Goal: Task Accomplishment & Management: Use online tool/utility

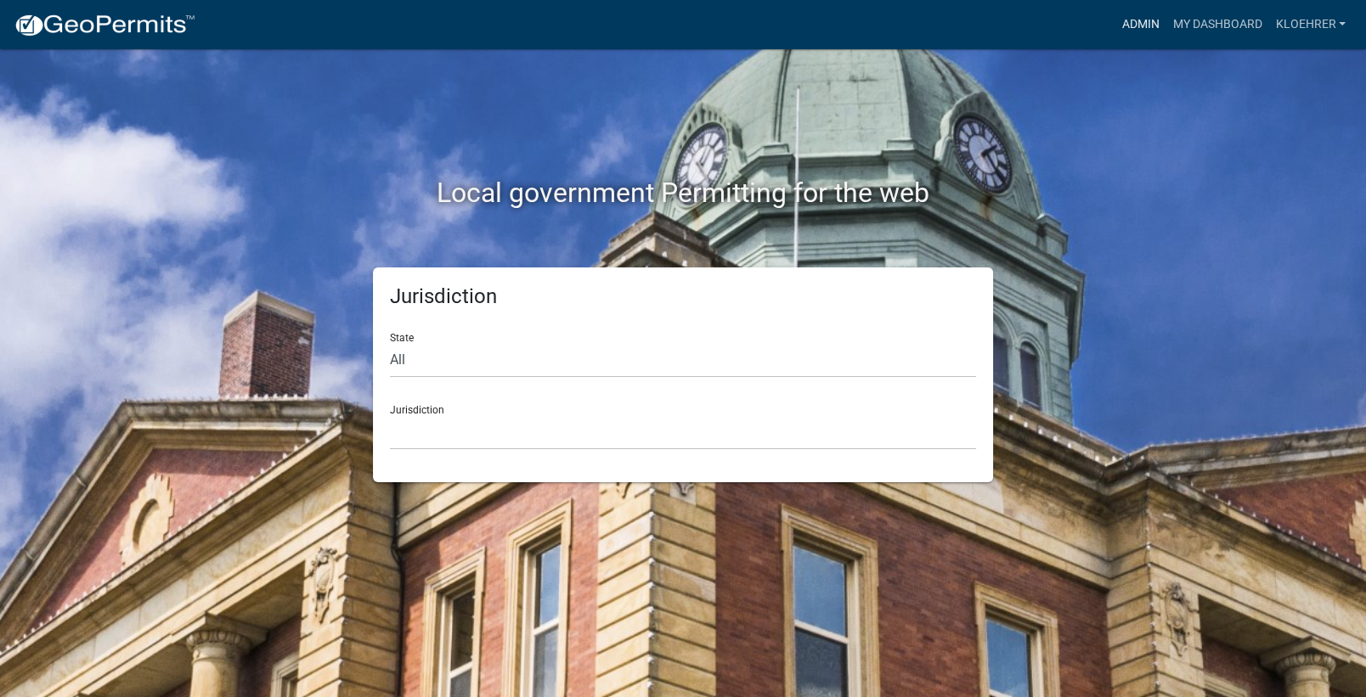
click at [1139, 23] on link "Admin" at bounding box center [1139, 24] width 51 height 32
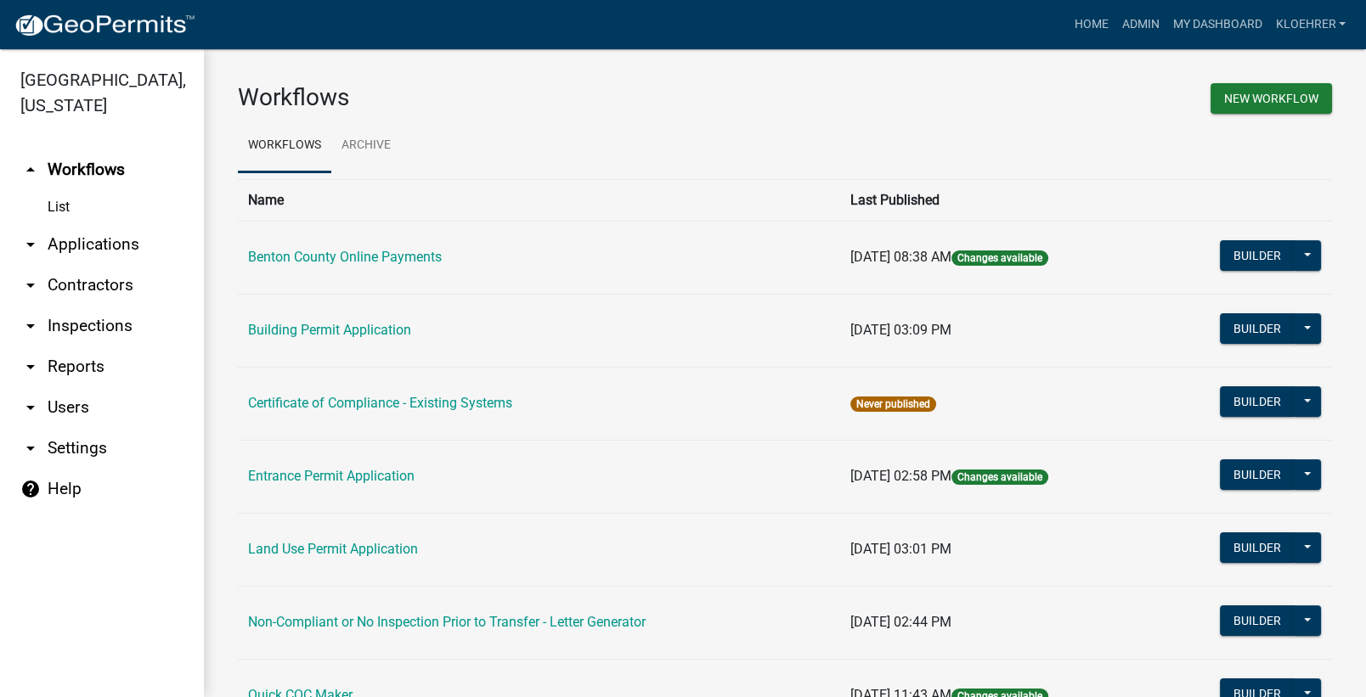
click at [90, 364] on link "arrow_drop_down Reports" at bounding box center [102, 366] width 204 height 41
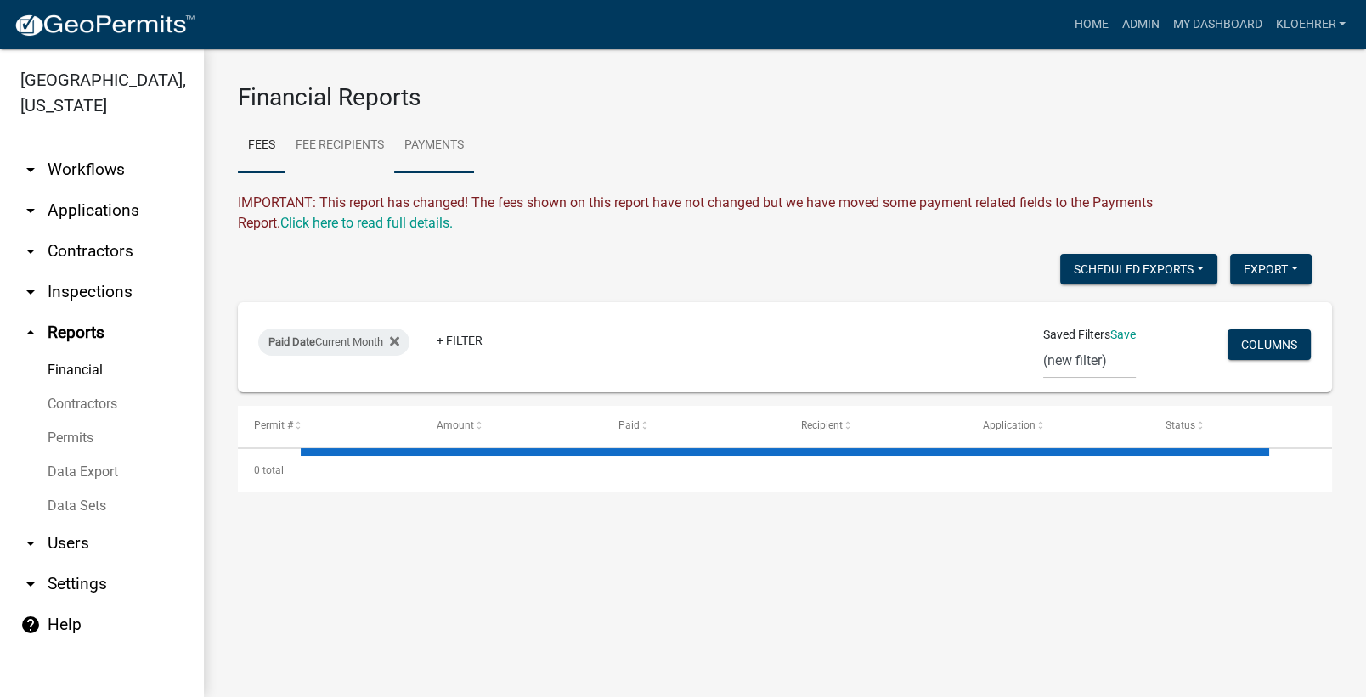
click at [454, 141] on link "Payments" at bounding box center [434, 146] width 80 height 54
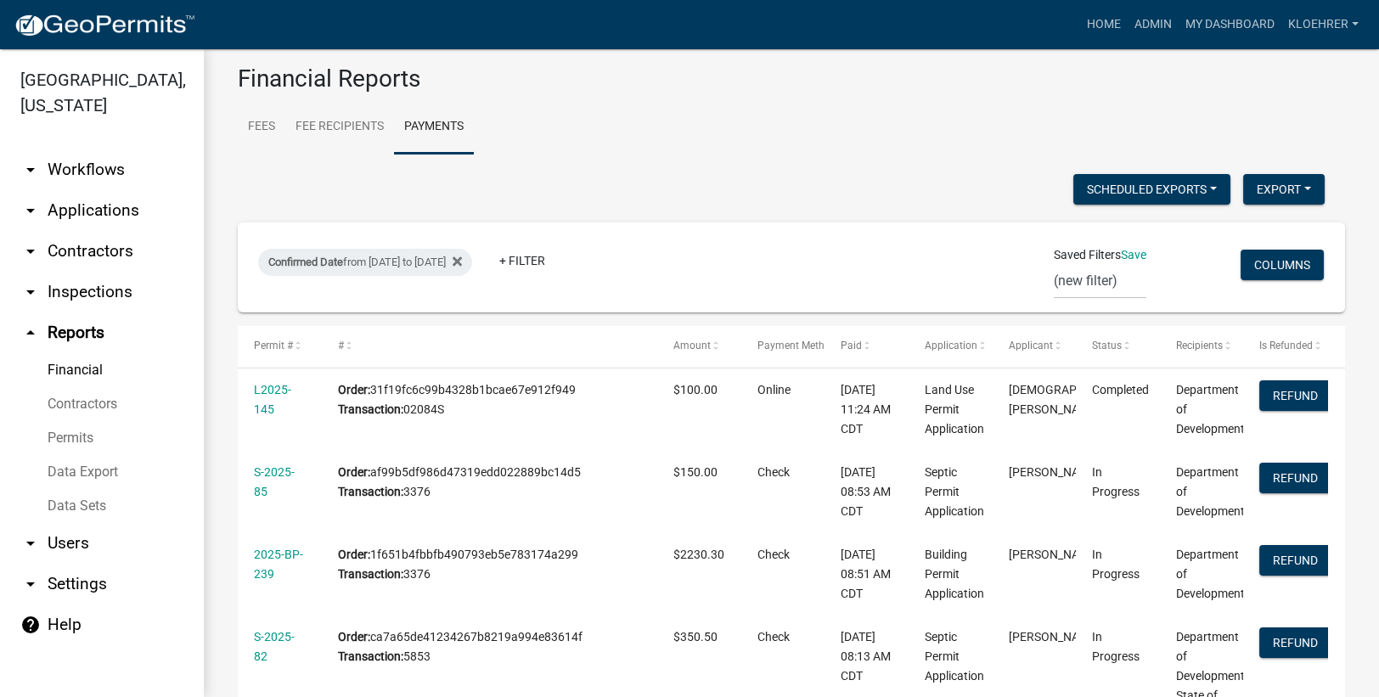
scroll to position [7, 0]
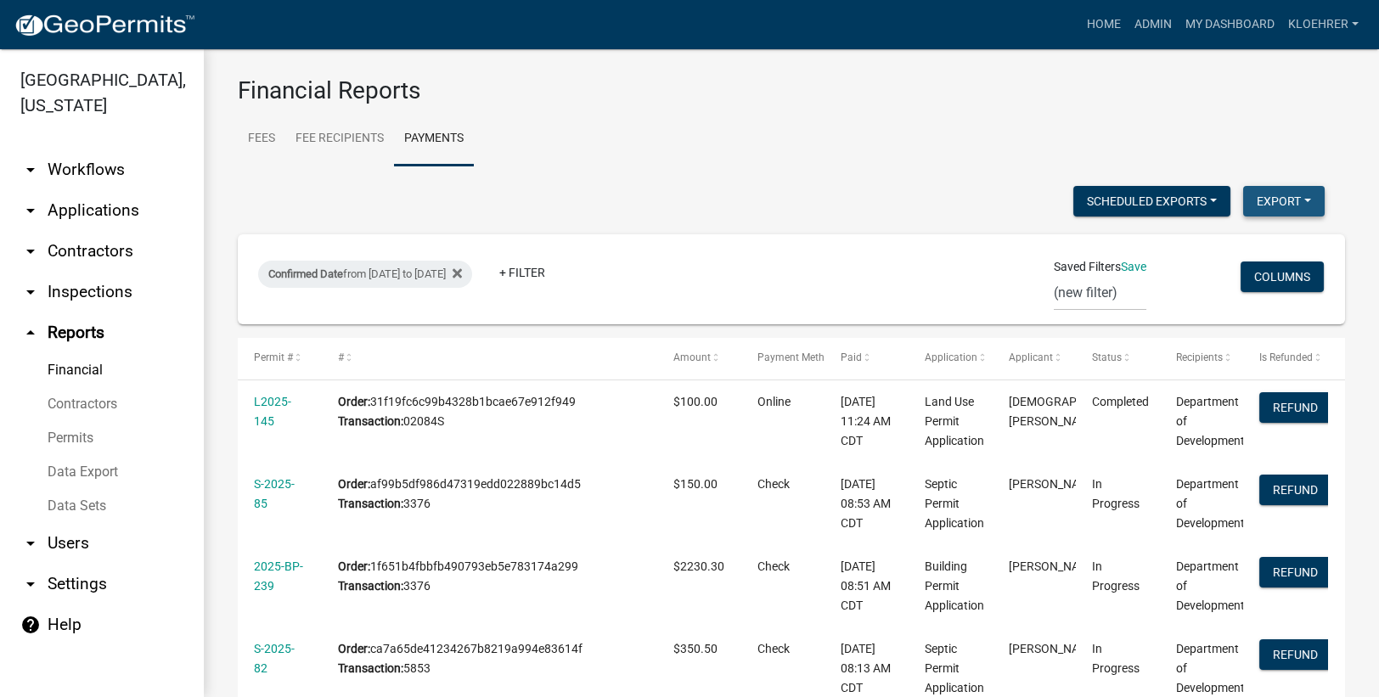
click at [1270, 204] on button "Export" at bounding box center [1284, 201] width 82 height 31
click at [1215, 239] on button "Excel Format (.xlsx)" at bounding box center [1244, 245] width 159 height 41
click at [663, 124] on ul "Fees Fee Recipients Payments" at bounding box center [791, 139] width 1107 height 54
